Goal: Check status: Check status

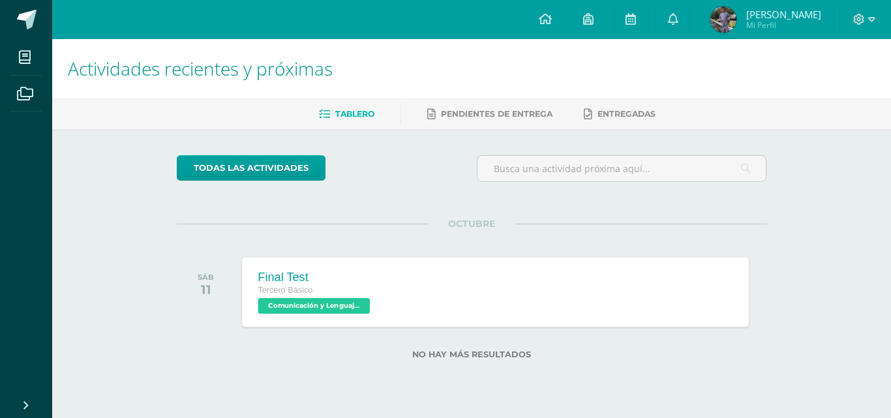
click at [525, 289] on div "Final Test Tercero Básico Comunicación y Lenguaje, Idioma Extranjero Inglés 'B'…" at bounding box center [495, 292] width 507 height 70
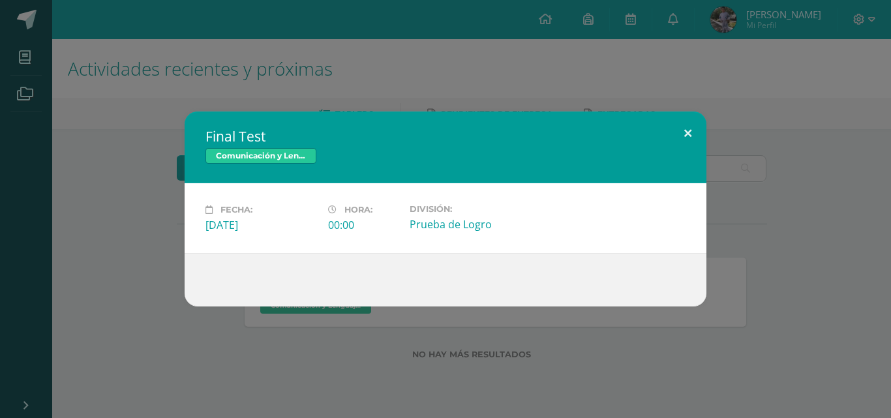
click at [679, 138] on button at bounding box center [688, 134] width 37 height 44
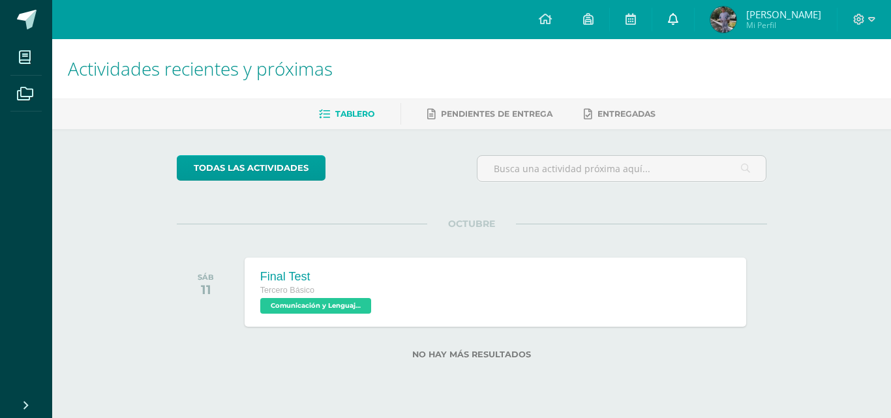
click at [694, 29] on link at bounding box center [674, 19] width 42 height 39
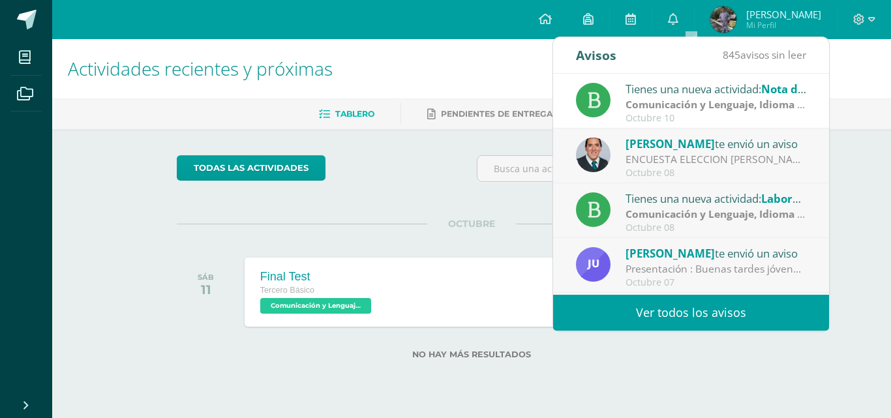
click at [884, 106] on ul "Tablero Pendientes de entrega Entregadas" at bounding box center [487, 114] width 839 height 22
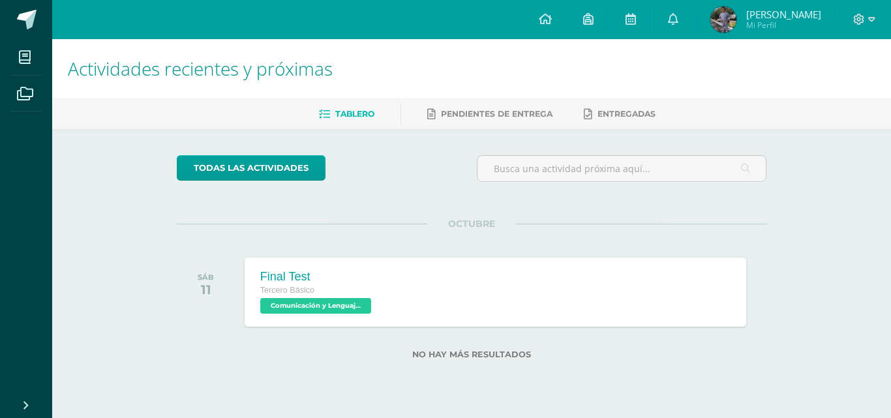
click at [727, 14] on span "Hugo Leonel Mi Perfil" at bounding box center [766, 20] width 116 height 26
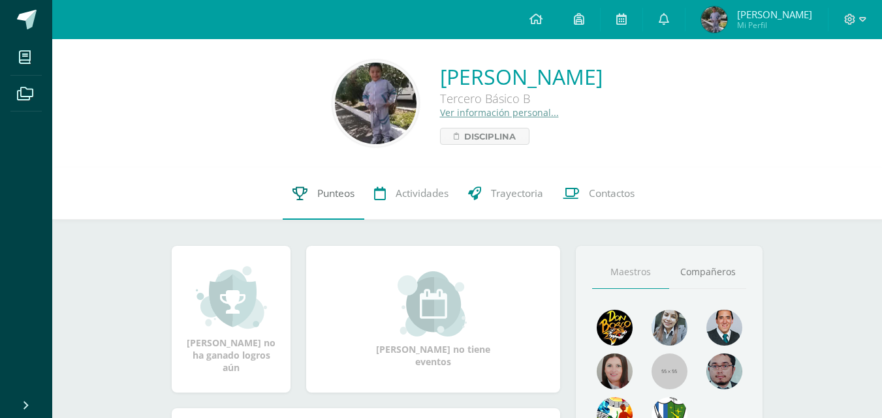
click at [345, 204] on link "Punteos" at bounding box center [324, 194] width 82 height 52
